Goal: Find specific page/section: Find specific page/section

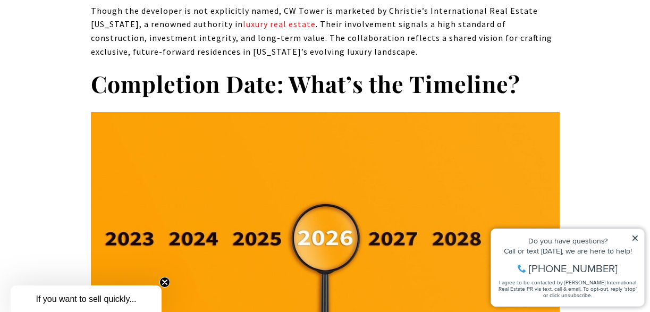
scroll to position [2169, 0]
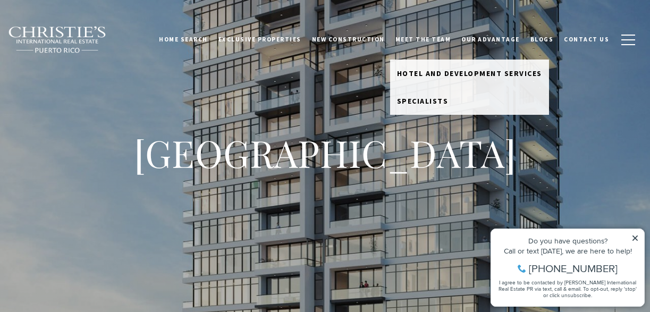
click at [442, 36] on link "Meet the Team" at bounding box center [423, 39] width 66 height 27
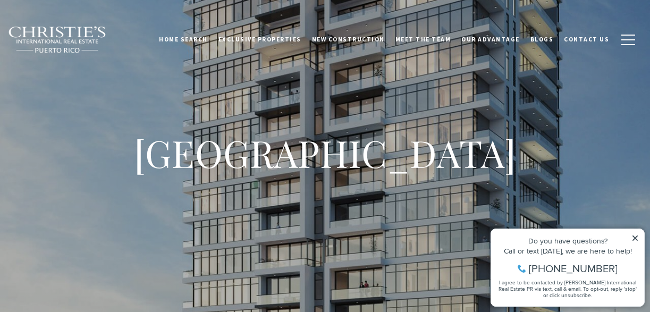
click at [436, 41] on link "Meet the Team" at bounding box center [423, 39] width 66 height 27
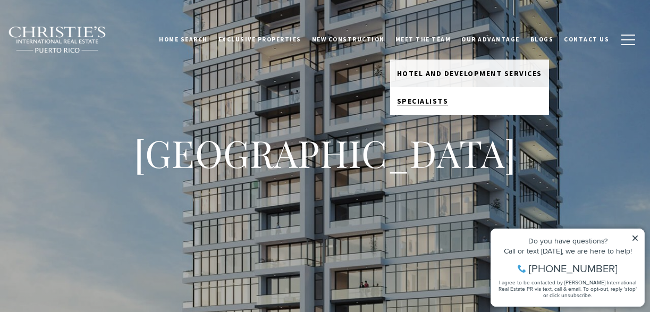
click at [430, 103] on span "Specialists" at bounding box center [423, 101] width 52 height 10
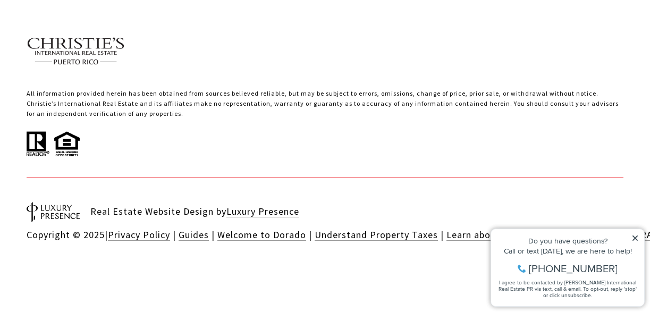
scroll to position [3329, 0]
